Goal: Navigation & Orientation: Find specific page/section

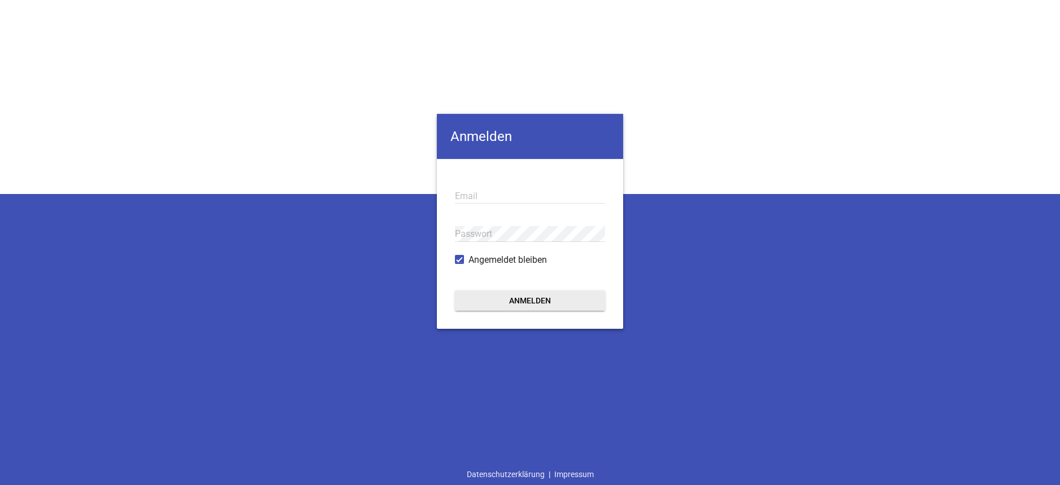
type input "[EMAIL_ADDRESS][DOMAIN_NAME]"
click at [562, 296] on button "Anmelden" at bounding box center [530, 300] width 150 height 20
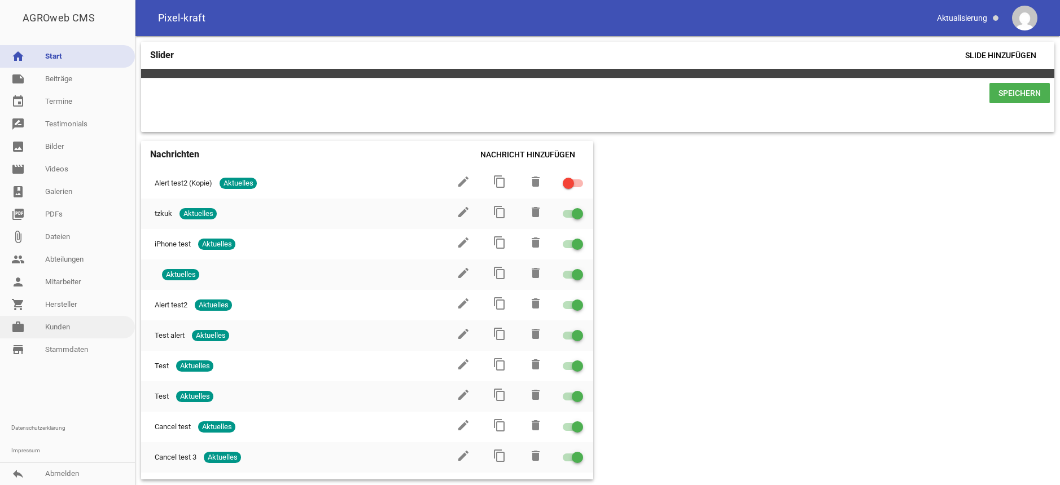
click at [69, 331] on link "work [PERSON_NAME]" at bounding box center [67, 327] width 135 height 23
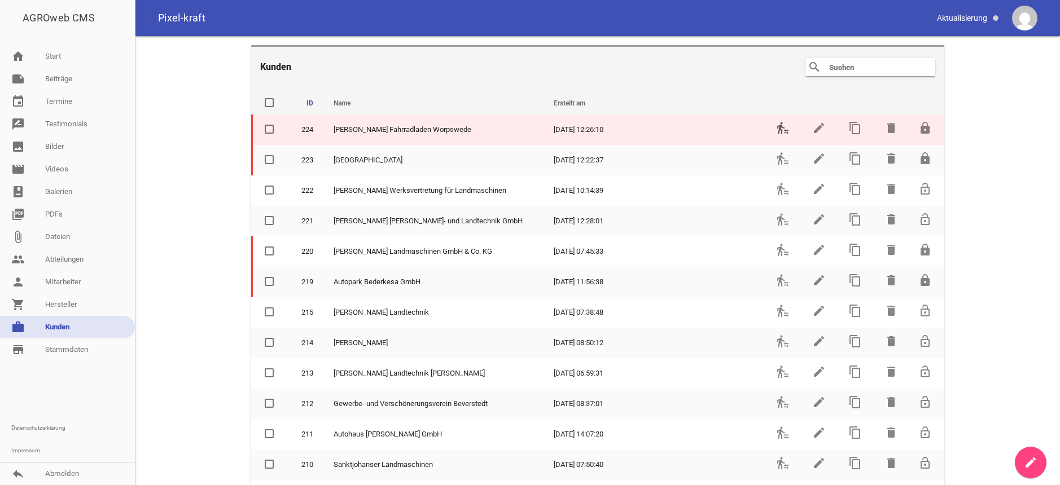
click at [779, 129] on icon "transfer_within_a_station" at bounding box center [783, 128] width 14 height 14
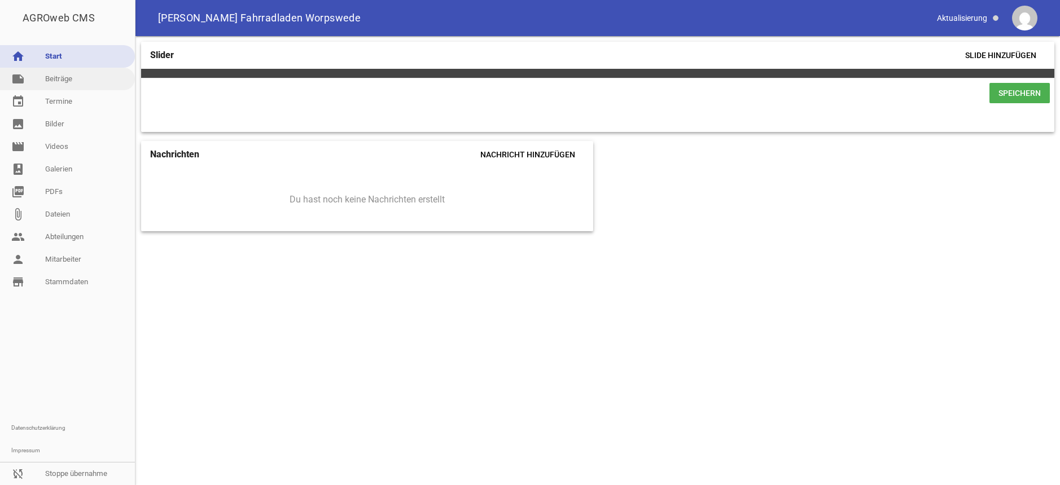
click at [78, 75] on link "note Beiträge" at bounding box center [67, 79] width 135 height 23
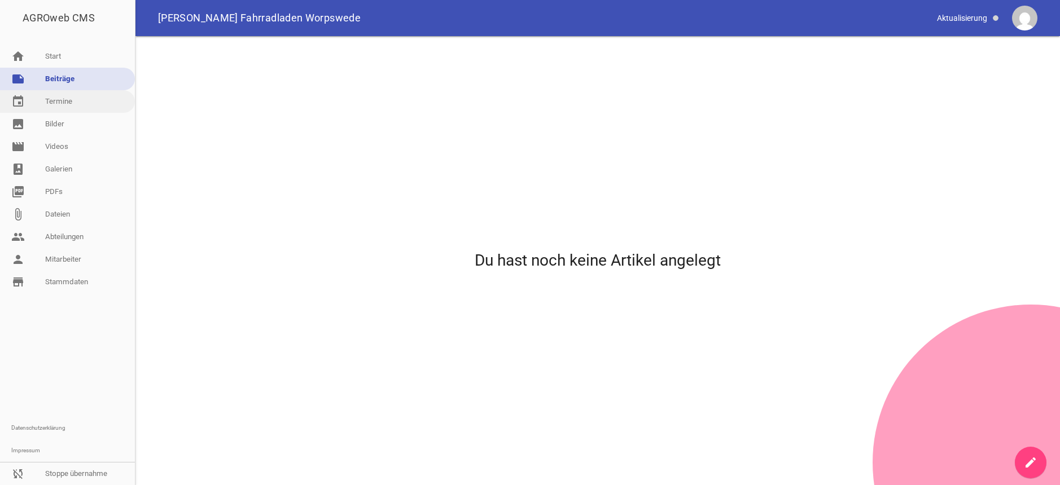
click at [73, 104] on link "event Termine" at bounding box center [67, 101] width 135 height 23
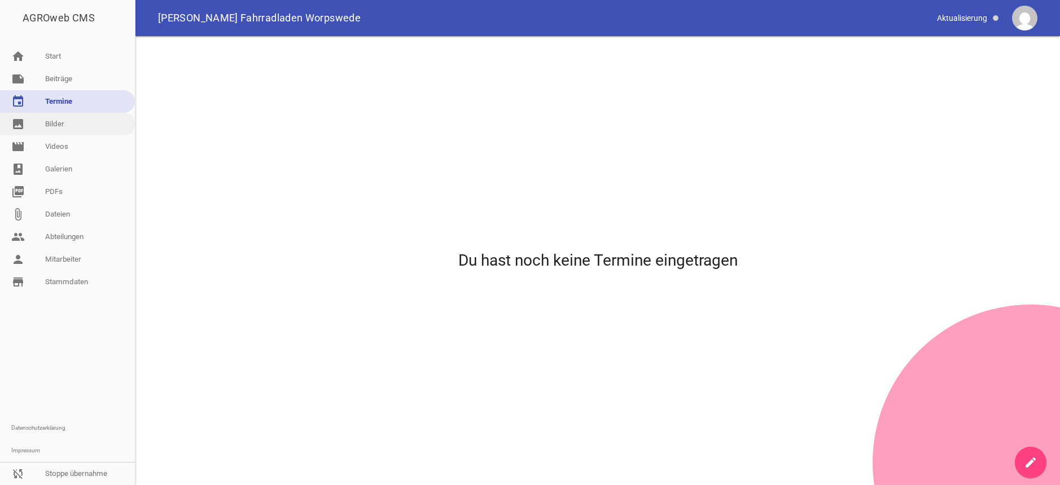
click at [69, 126] on link "image Bilder" at bounding box center [67, 124] width 135 height 23
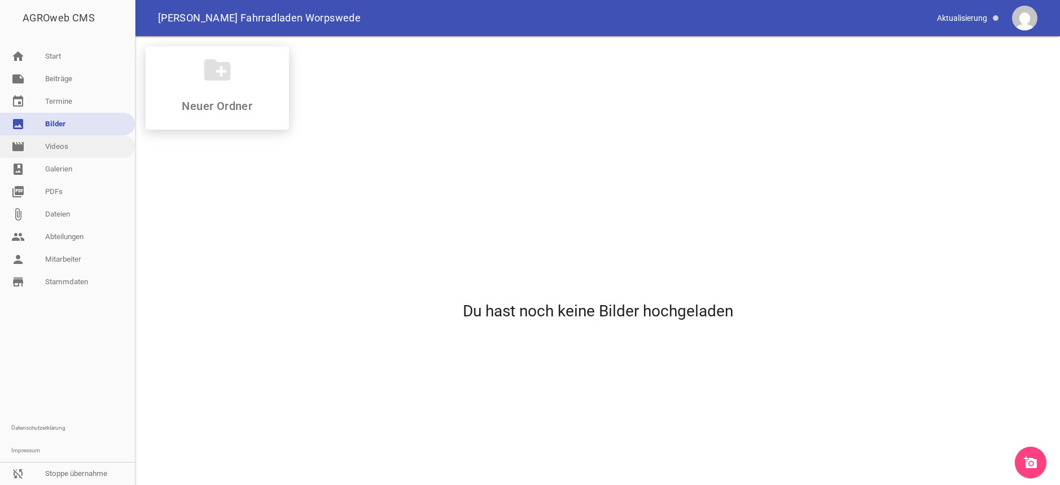
click at [66, 144] on link "movie Videos" at bounding box center [67, 146] width 135 height 23
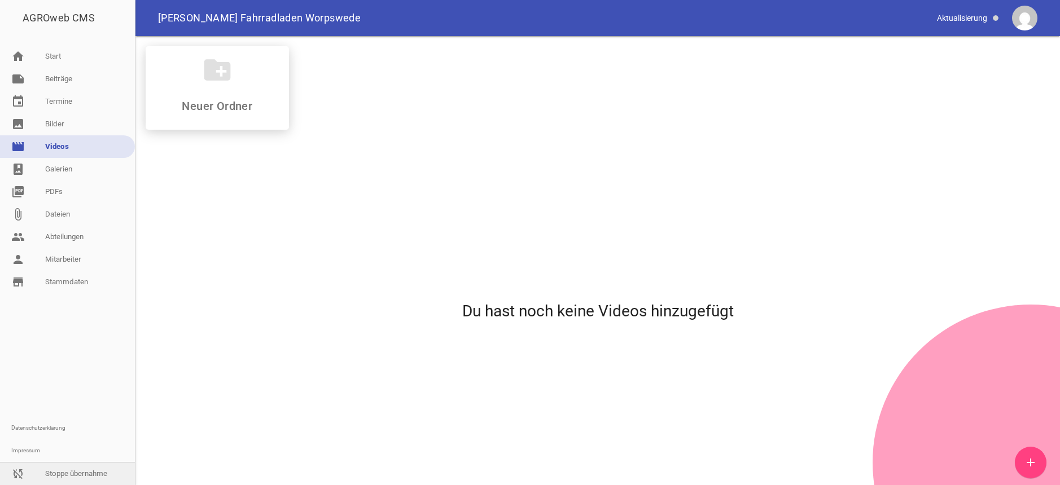
click at [96, 470] on link "sync_disabled Stoppe übernahme" at bounding box center [67, 474] width 135 height 23
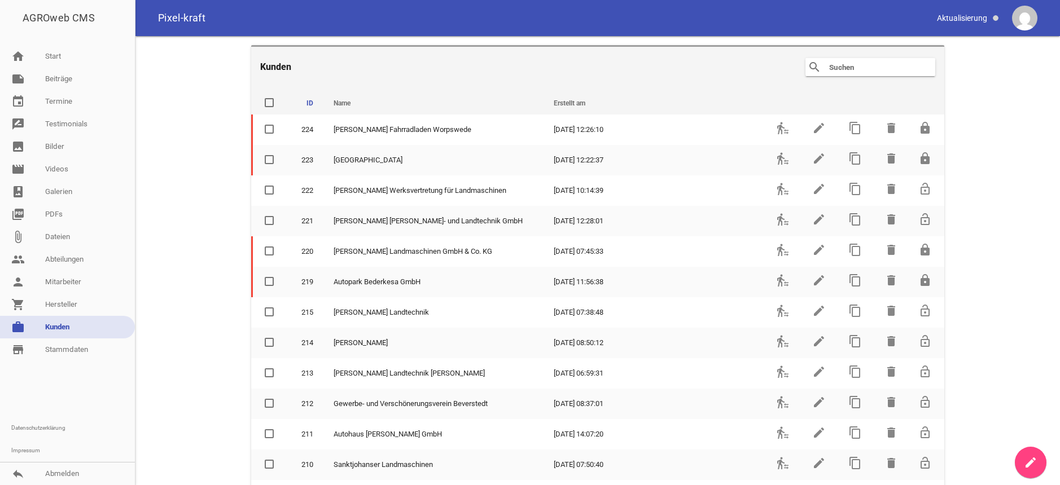
click at [841, 65] on input "text" at bounding box center [873, 67] width 90 height 14
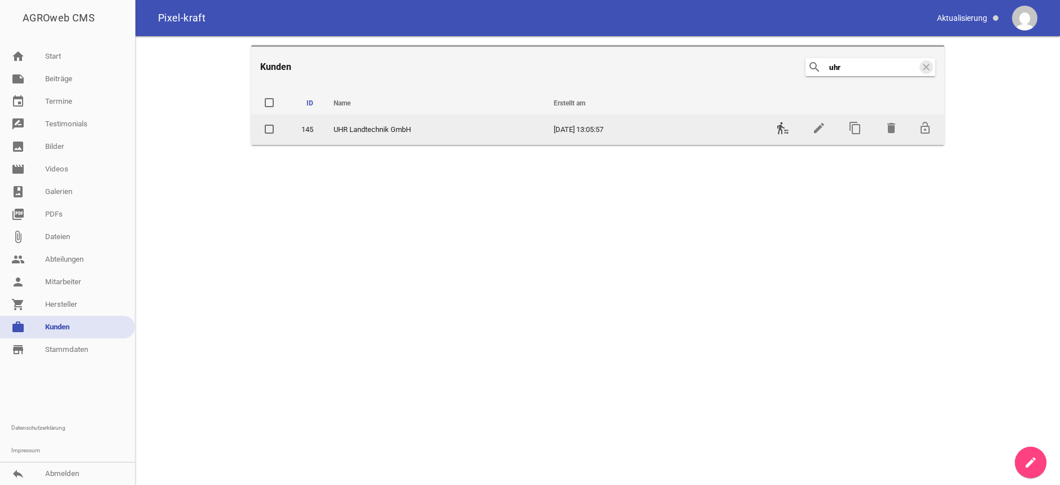
type input "uhr"
click at [782, 130] on icon "transfer_within_a_station" at bounding box center [783, 128] width 14 height 14
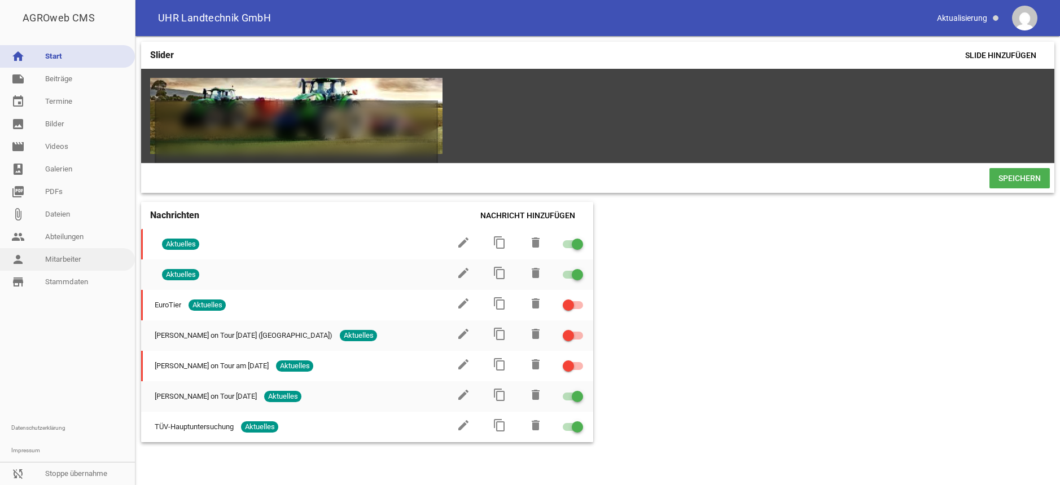
click at [57, 258] on link "person Mitarbeiter" at bounding box center [67, 259] width 135 height 23
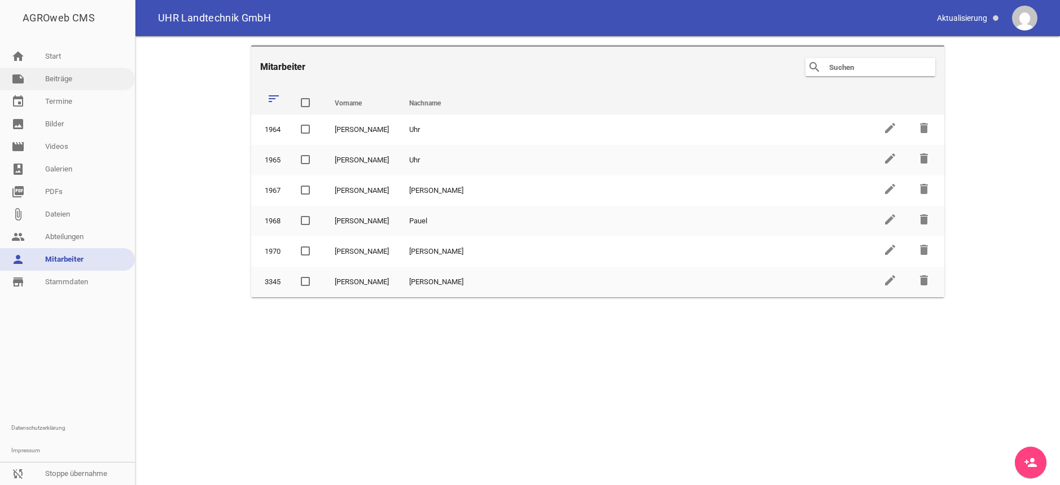
click at [63, 77] on link "note Beiträge" at bounding box center [67, 79] width 135 height 23
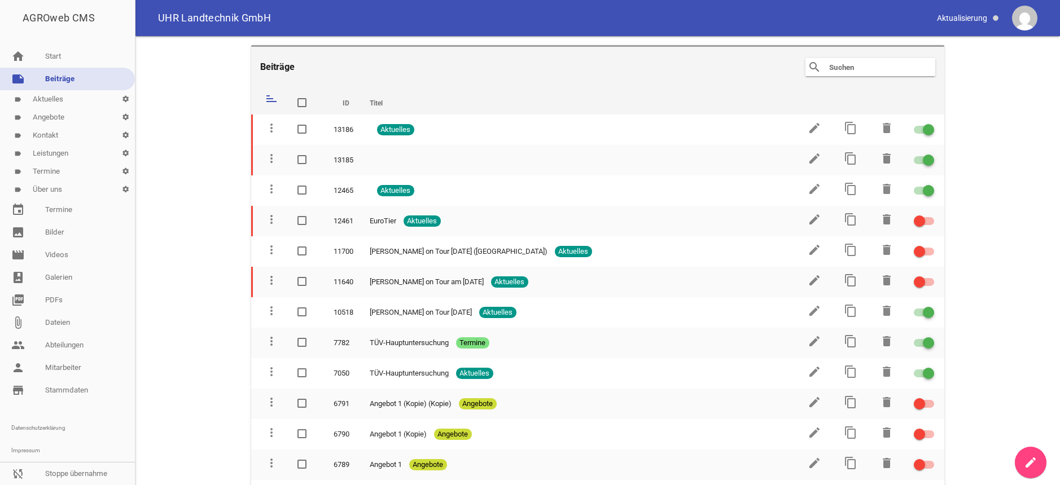
click at [56, 134] on link "label Kontakt settings" at bounding box center [67, 135] width 135 height 18
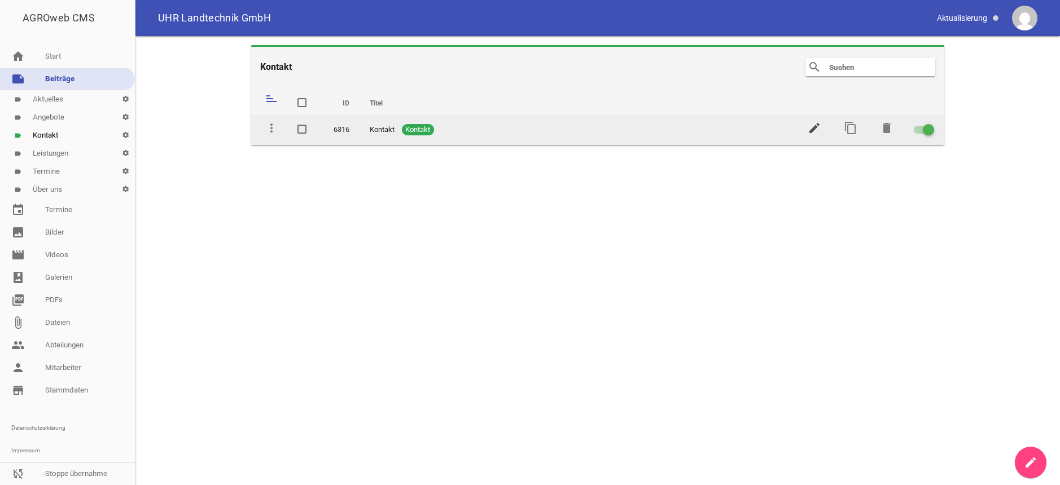
click at [813, 129] on icon "edit" at bounding box center [815, 128] width 14 height 14
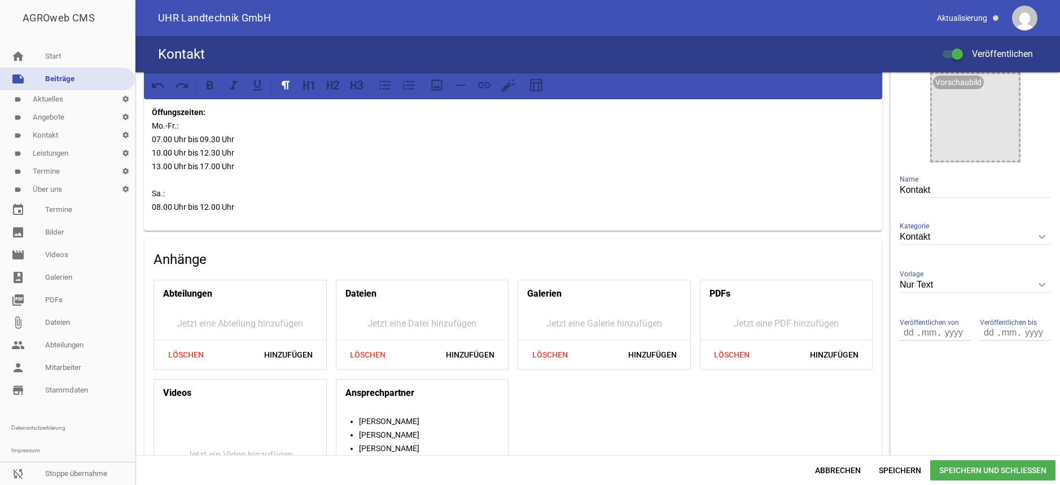
scroll to position [262, 0]
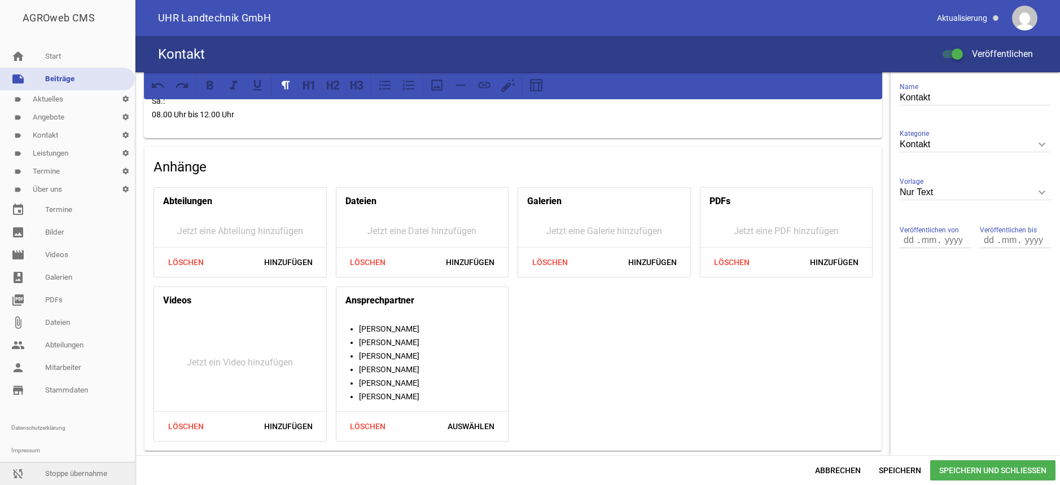
click at [71, 475] on link "sync_disabled Stoppe übernahme" at bounding box center [67, 474] width 135 height 23
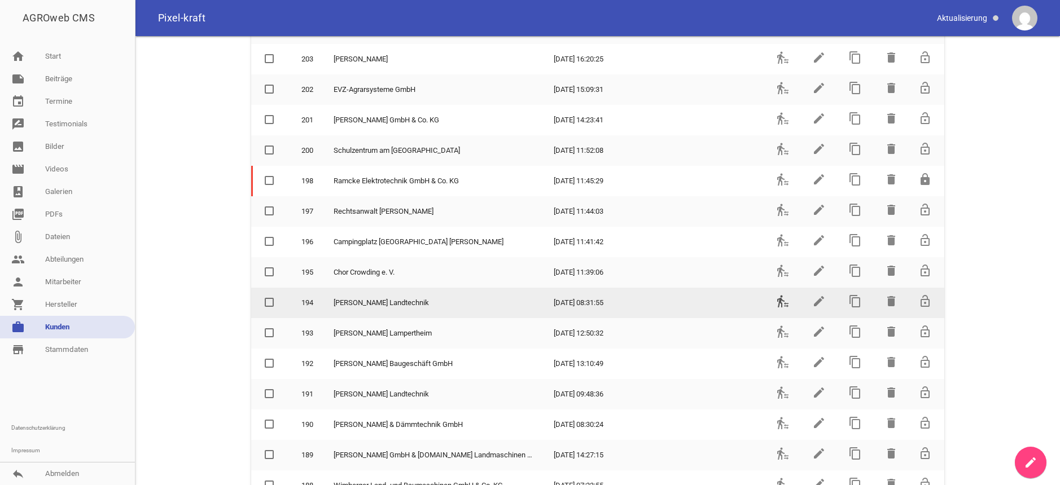
scroll to position [621, 0]
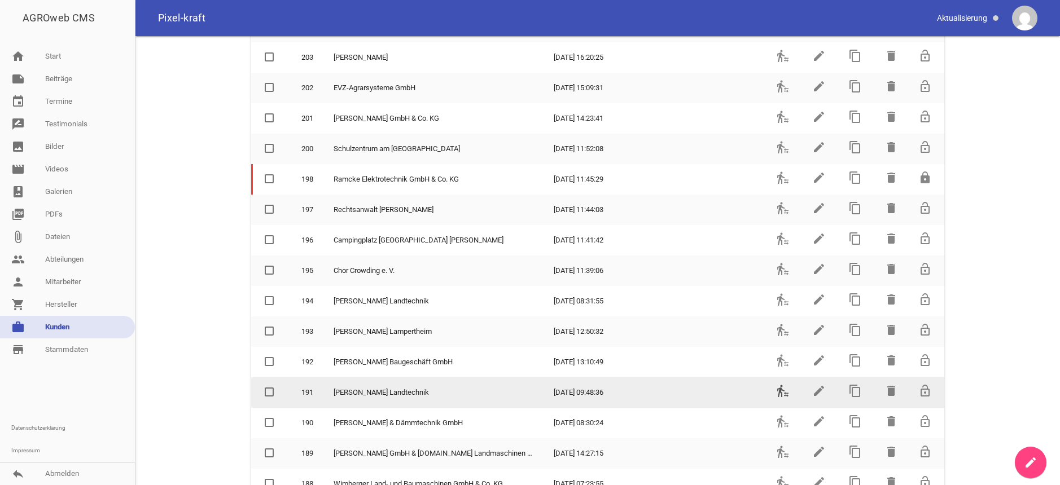
click at [777, 388] on icon "transfer_within_a_station" at bounding box center [783, 391] width 14 height 14
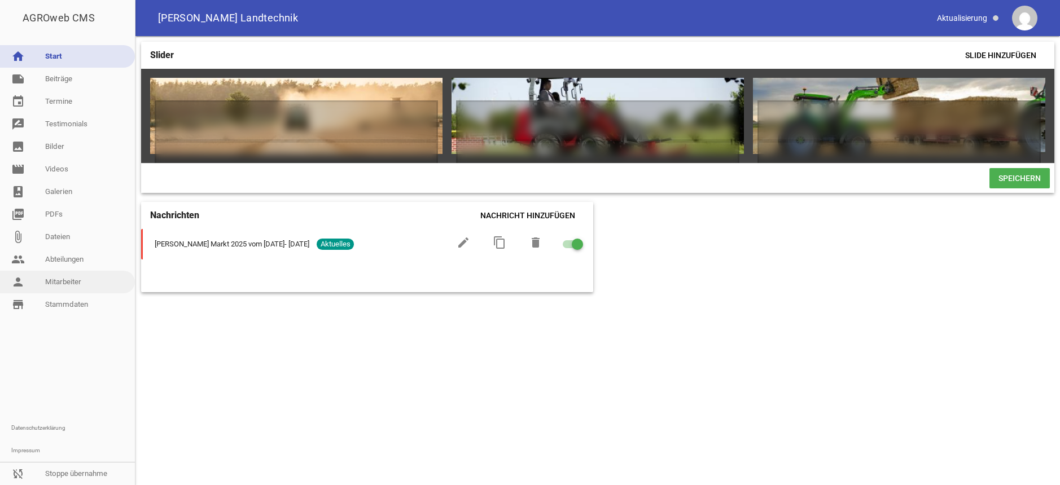
click at [58, 278] on link "person Mitarbeiter" at bounding box center [67, 282] width 135 height 23
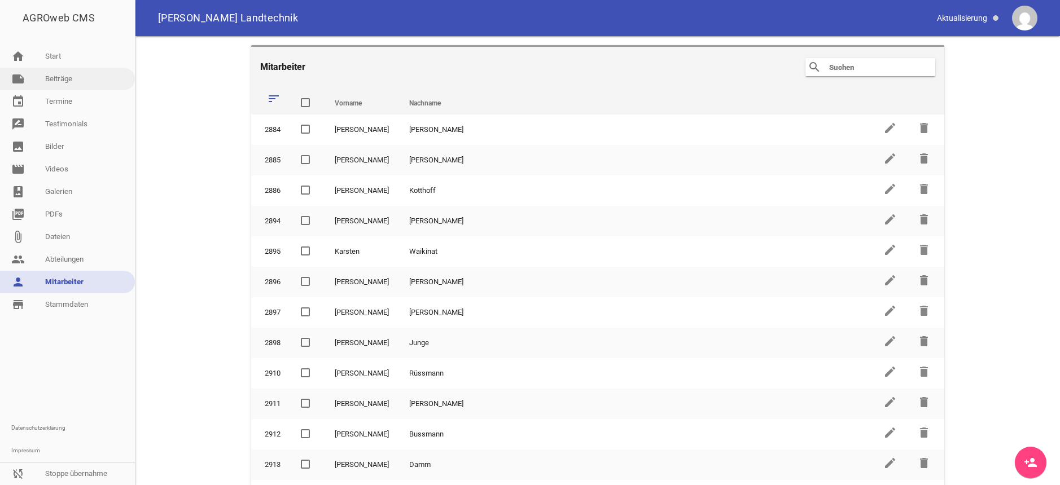
click at [90, 81] on link "note Beiträge" at bounding box center [67, 79] width 135 height 23
